Goal: Task Accomplishment & Management: Manage account settings

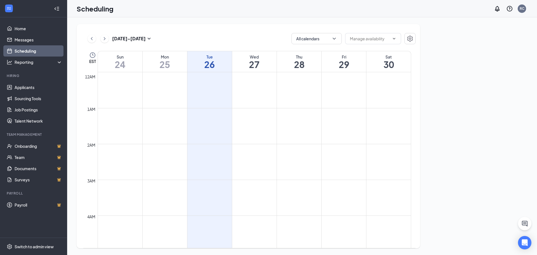
scroll to position [275, 0]
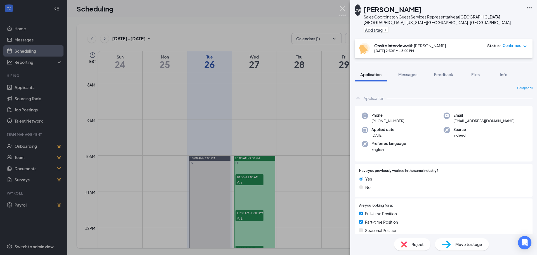
drag, startPoint x: 345, startPoint y: 8, endPoint x: 251, endPoint y: 92, distance: 125.8
click at [345, 8] on img at bounding box center [342, 11] width 7 height 11
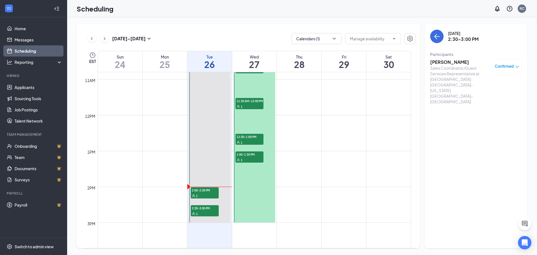
scroll to position [275, 0]
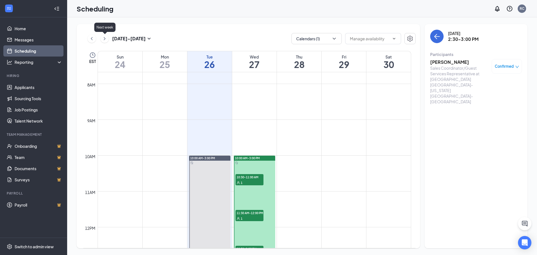
click at [105, 39] on icon "ChevronRight" at bounding box center [105, 38] width 2 height 3
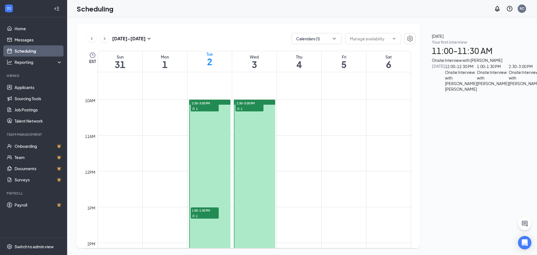
scroll to position [303, 0]
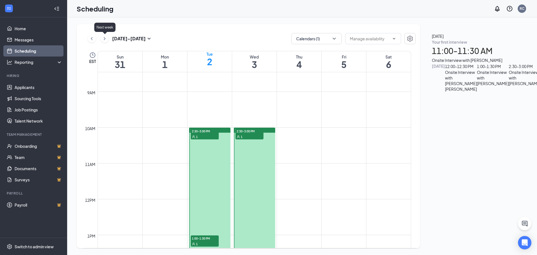
click at [96, 34] on div "Next week" at bounding box center [104, 28] width 21 height 11
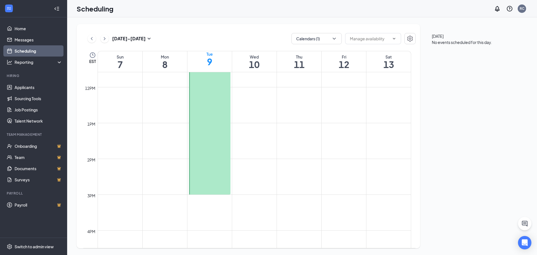
scroll to position [275, 0]
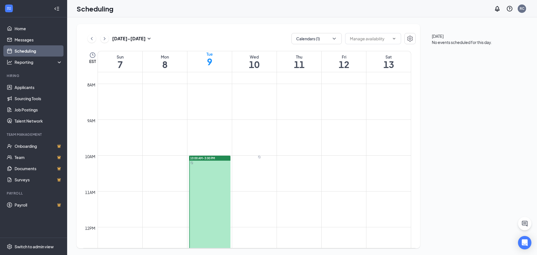
click at [206, 158] on span "10:00 AM-3:00 PM" at bounding box center [202, 158] width 25 height 4
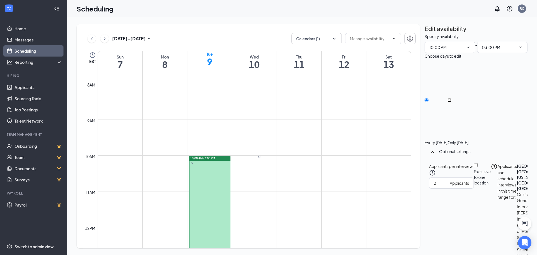
click at [452, 98] on input "Only Tuesday, Sep 9" at bounding box center [450, 100] width 4 height 4
radio input "true"
radio input "false"
click at [431, 34] on icon "TrashOutline" at bounding box center [428, 37] width 5 height 6
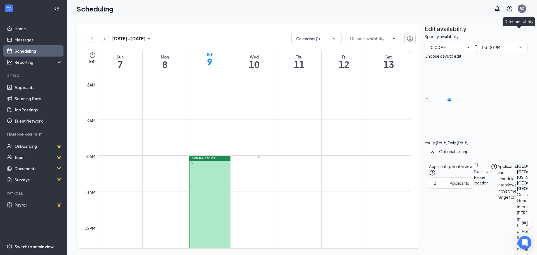
radio input "true"
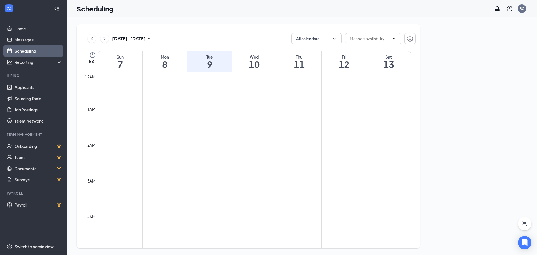
scroll to position [275, 0]
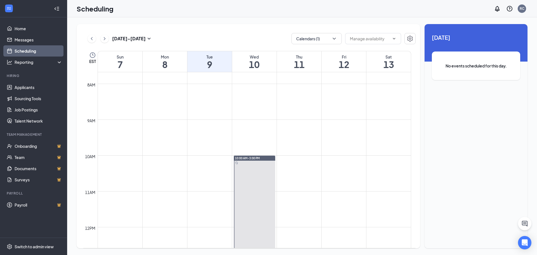
click at [243, 158] on link "10:00 AM-3:00 PM" at bounding box center [254, 244] width 43 height 179
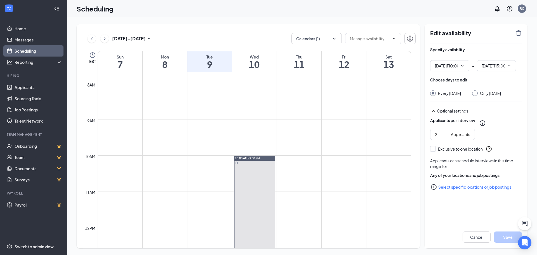
type input "10:00 AM"
type input "03:00 PM"
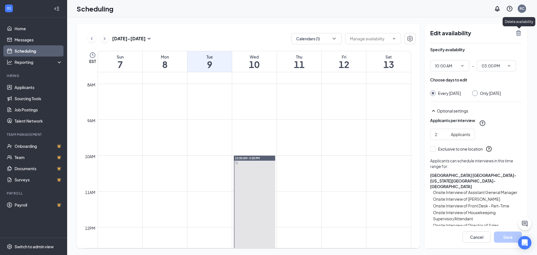
click at [518, 32] on icon "TrashOutline" at bounding box center [518, 33] width 7 height 7
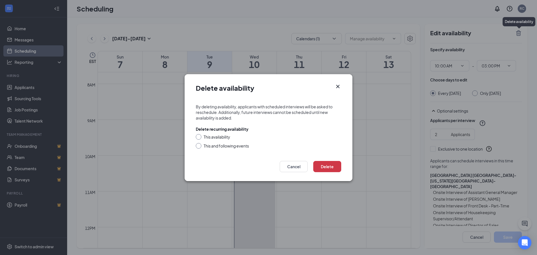
click at [202, 135] on div "This availability" at bounding box center [268, 137] width 145 height 6
click at [201, 136] on div at bounding box center [199, 137] width 6 height 6
click at [199, 138] on input "This availability" at bounding box center [198, 136] width 4 height 4
radio input "true"
click at [328, 164] on button "Delete" at bounding box center [327, 166] width 28 height 11
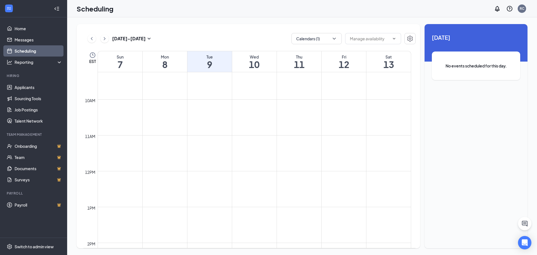
scroll to position [275, 0]
click at [93, 39] on icon "ChevronLeft" at bounding box center [92, 38] width 6 height 7
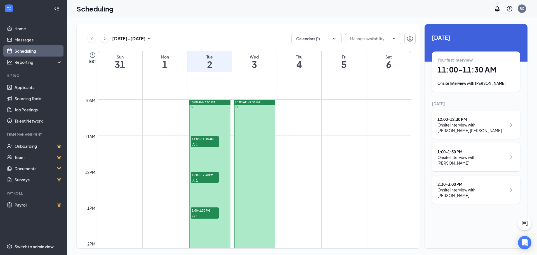
scroll to position [359, 0]
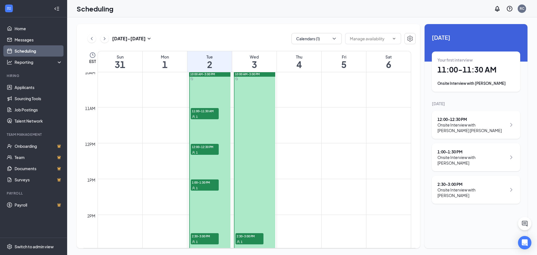
click at [209, 114] on div "1" at bounding box center [205, 117] width 28 height 6
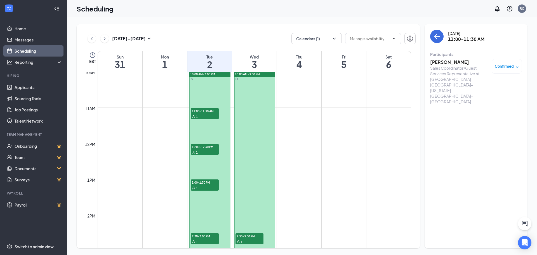
click at [205, 152] on div "1" at bounding box center [205, 152] width 28 height 6
click at [203, 188] on div "1" at bounding box center [205, 188] width 28 height 6
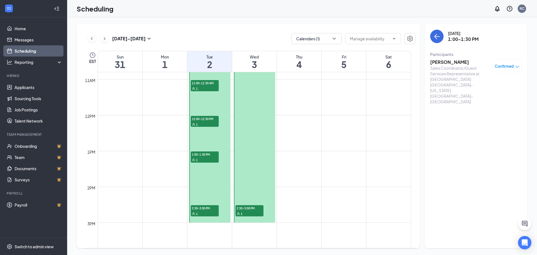
click at [205, 208] on span "2:30-3:00 PM" at bounding box center [205, 208] width 28 height 6
click at [261, 211] on div "1" at bounding box center [250, 214] width 28 height 6
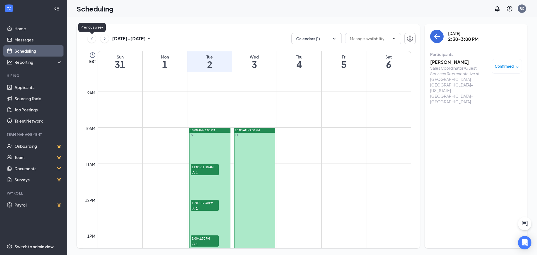
click at [91, 37] on icon "ChevronLeft" at bounding box center [92, 38] width 6 height 7
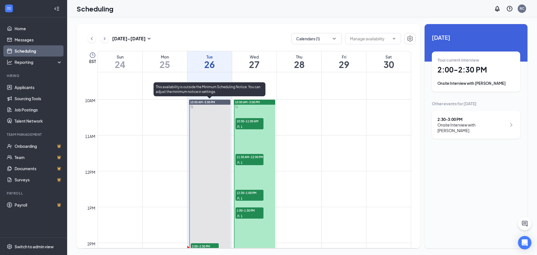
scroll to position [387, 0]
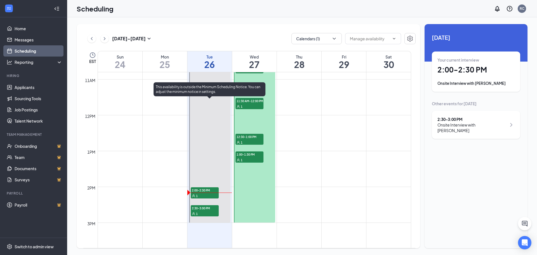
click at [205, 211] on div "1" at bounding box center [205, 214] width 28 height 6
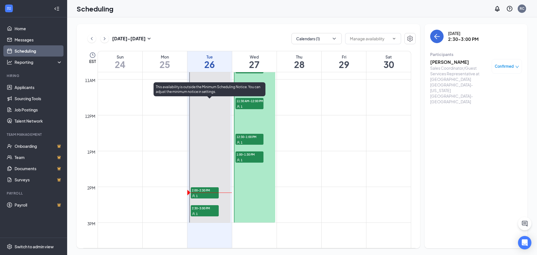
click at [198, 194] on div "1" at bounding box center [205, 196] width 28 height 6
